Goal: Task Accomplishment & Management: Use online tool/utility

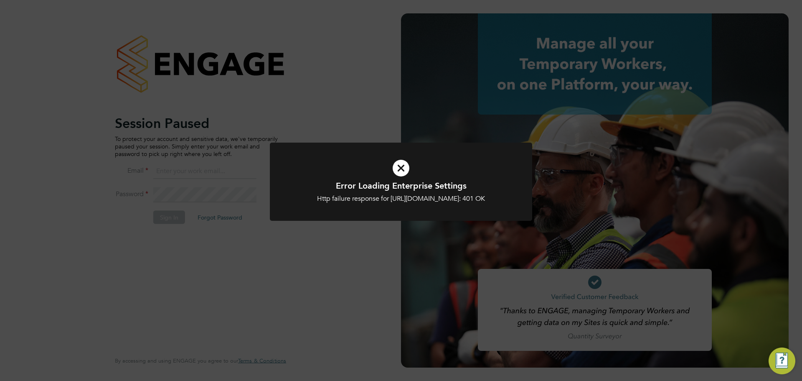
type input "[EMAIL_ADDRESS][DOMAIN_NAME]"
click at [179, 212] on div "Error Loading Enterprise Settings Http failure response for [URL][DOMAIN_NAME]:…" at bounding box center [401, 190] width 802 height 381
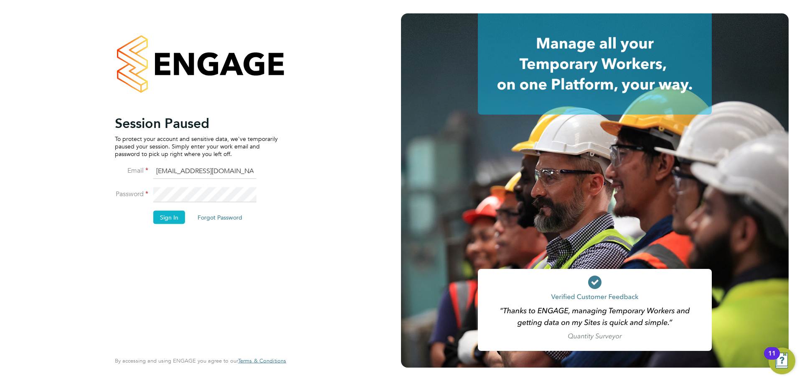
click at [173, 218] on div "Session Paused To protect your account and sensitive data, we've temporarily pa…" at bounding box center [200, 190] width 401 height 381
click at [173, 218] on button "Sign In" at bounding box center [169, 216] width 32 height 13
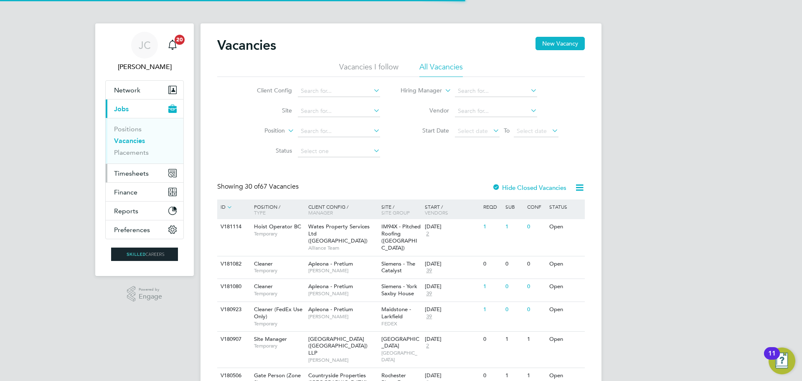
click at [141, 170] on span "Timesheets" at bounding box center [131, 173] width 35 height 8
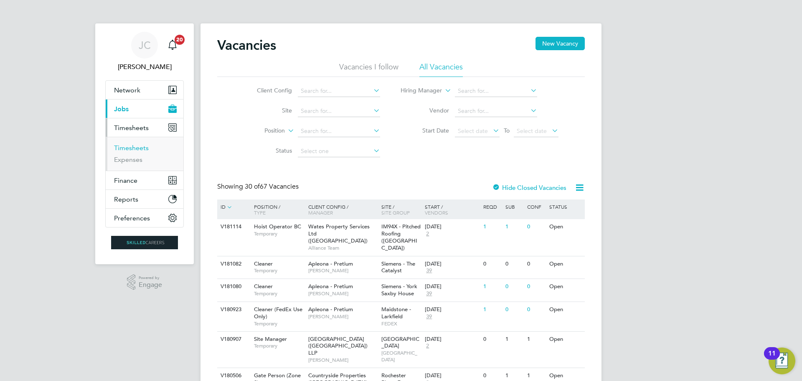
click at [142, 149] on link "Timesheets" at bounding box center [131, 148] width 35 height 8
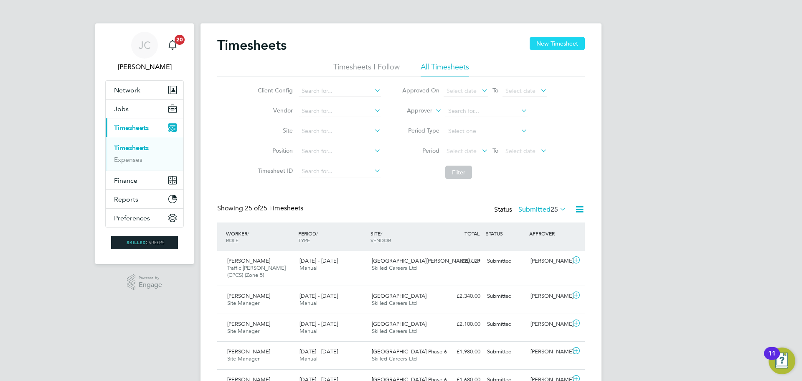
click at [545, 48] on button "New Timesheet" at bounding box center [557, 43] width 55 height 13
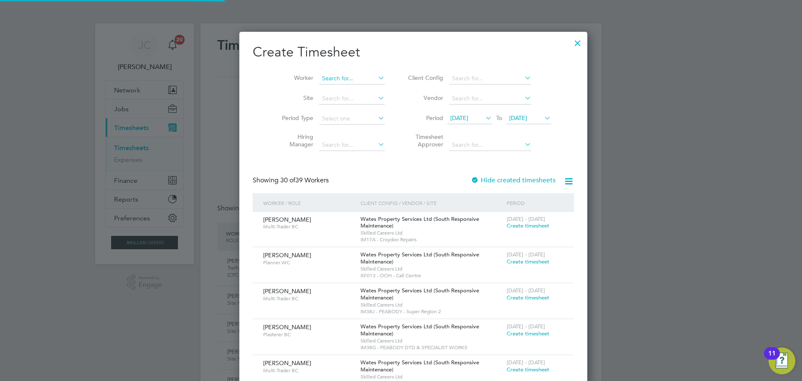
click at [337, 79] on input at bounding box center [352, 79] width 66 height 12
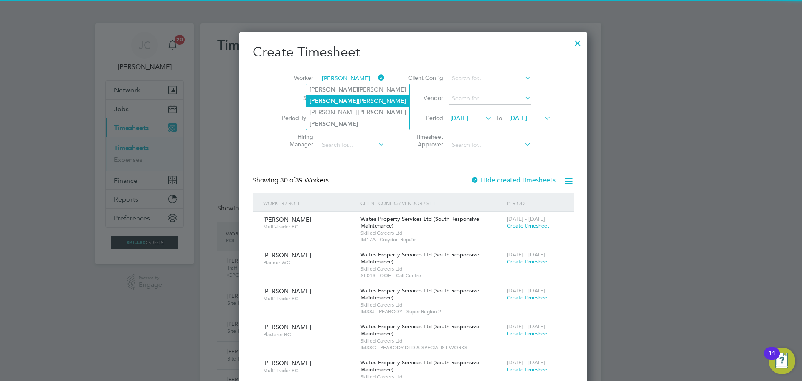
click at [338, 97] on li "[PERSON_NAME]" at bounding box center [357, 100] width 103 height 11
type input "[PERSON_NAME]"
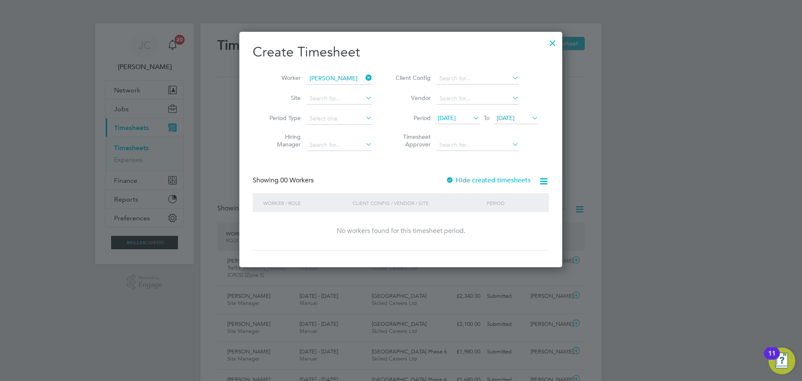
click at [508, 118] on span "[DATE]" at bounding box center [506, 118] width 18 height 8
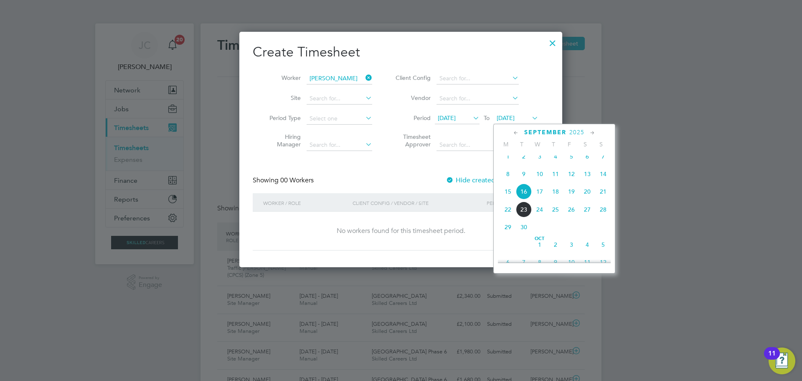
click at [577, 199] on span "19" at bounding box center [572, 191] width 16 height 16
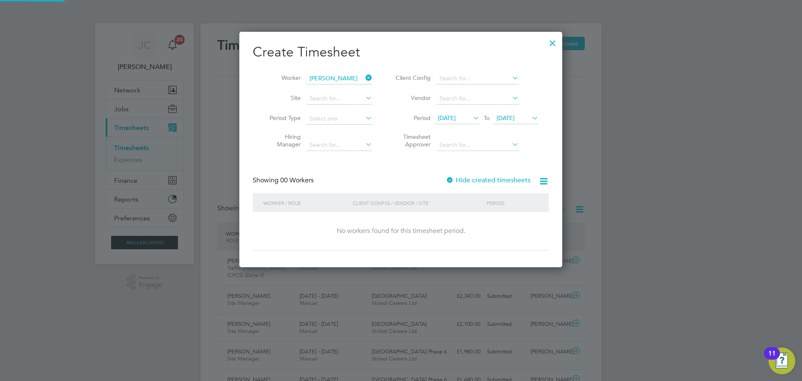
click at [510, 182] on label "Hide created timesheets" at bounding box center [488, 180] width 85 height 8
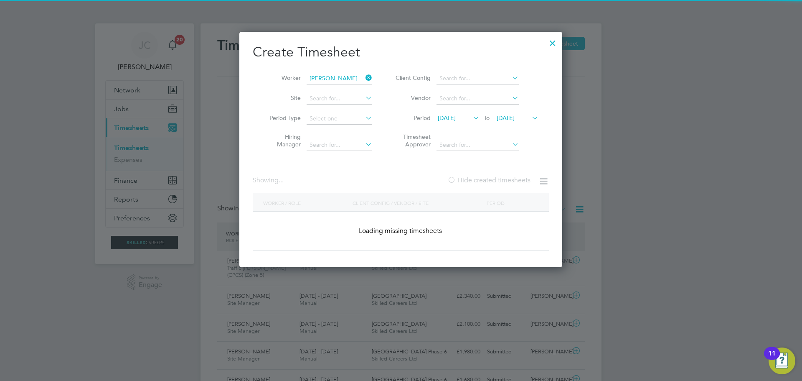
click at [510, 182] on label "Hide created timesheets" at bounding box center [489, 180] width 83 height 8
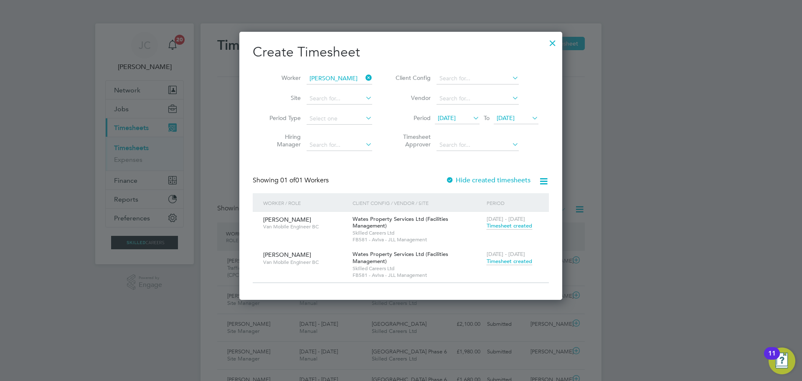
click at [519, 257] on span "Timesheet created" at bounding box center [510, 261] width 46 height 8
click at [514, 257] on span "Timesheet created" at bounding box center [510, 261] width 46 height 8
click at [510, 257] on span "Timesheet created" at bounding box center [510, 261] width 46 height 8
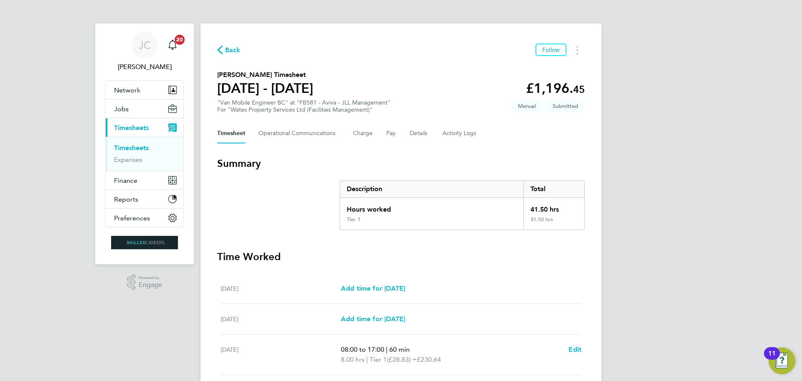
drag, startPoint x: 223, startPoint y: 53, endPoint x: 337, endPoint y: 97, distance: 122.6
click at [223, 53] on span "Back" at bounding box center [228, 50] width 23 height 8
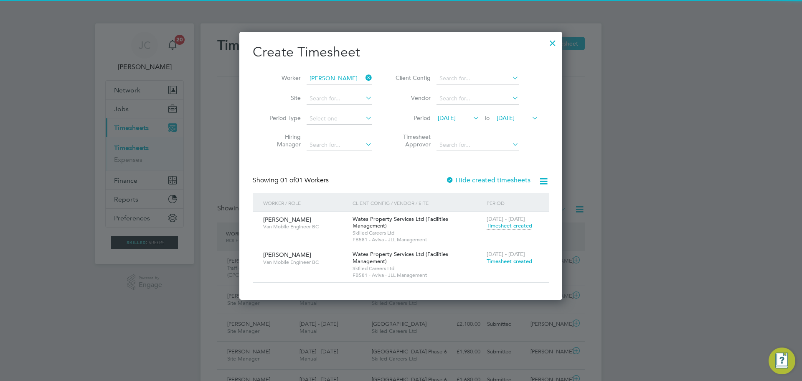
scroll to position [21, 73]
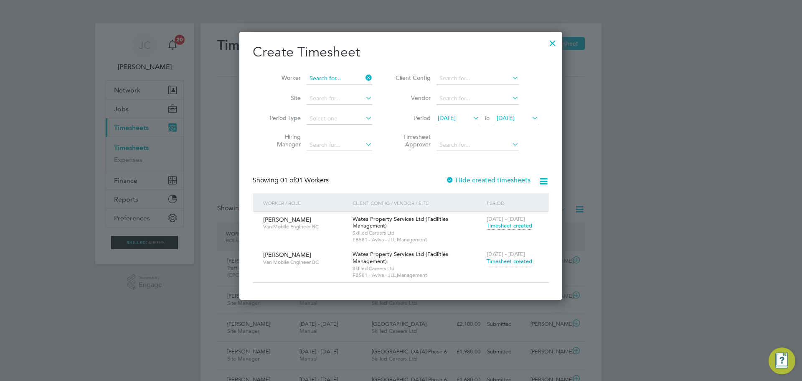
click at [351, 79] on input at bounding box center [340, 79] width 66 height 12
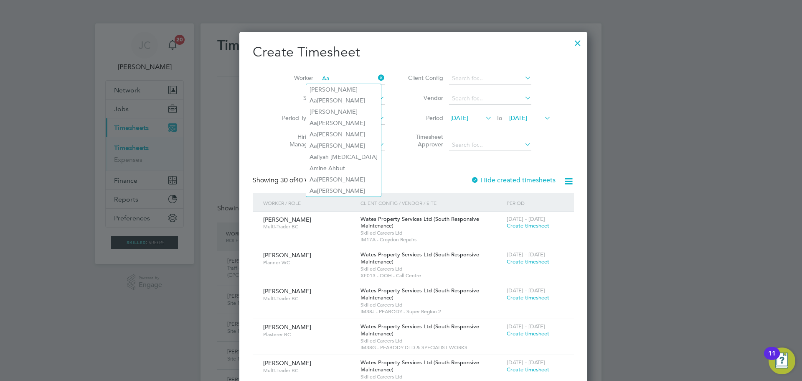
type input "A"
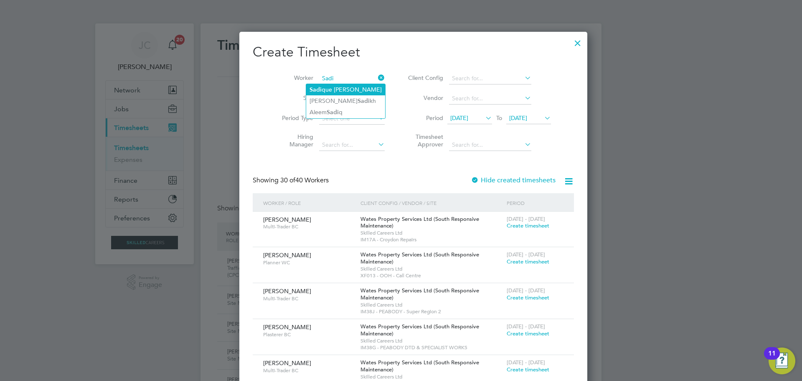
click at [357, 91] on li "Sadi que [PERSON_NAME]" at bounding box center [345, 89] width 79 height 11
type input "[PERSON_NAME]"
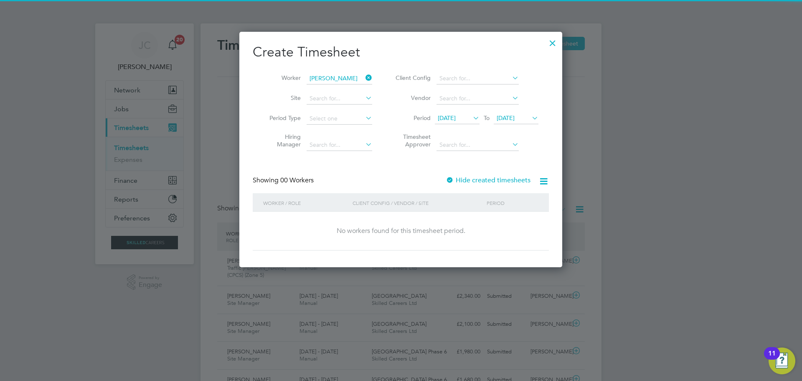
click at [480, 181] on label "Hide created timesheets" at bounding box center [488, 180] width 85 height 8
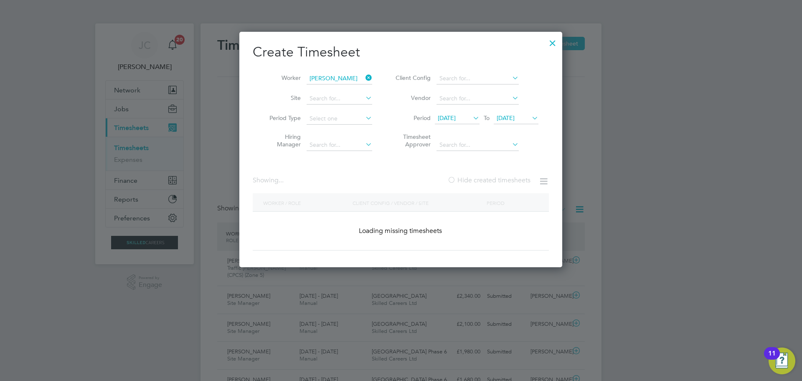
click at [484, 181] on label "Hide created timesheets" at bounding box center [489, 180] width 83 height 8
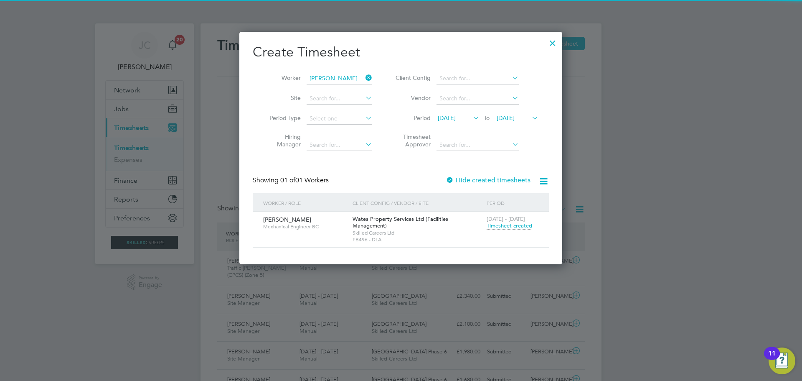
click at [501, 228] on span "Timesheet created" at bounding box center [510, 226] width 46 height 8
